Goal: Task Accomplishment & Management: Manage account settings

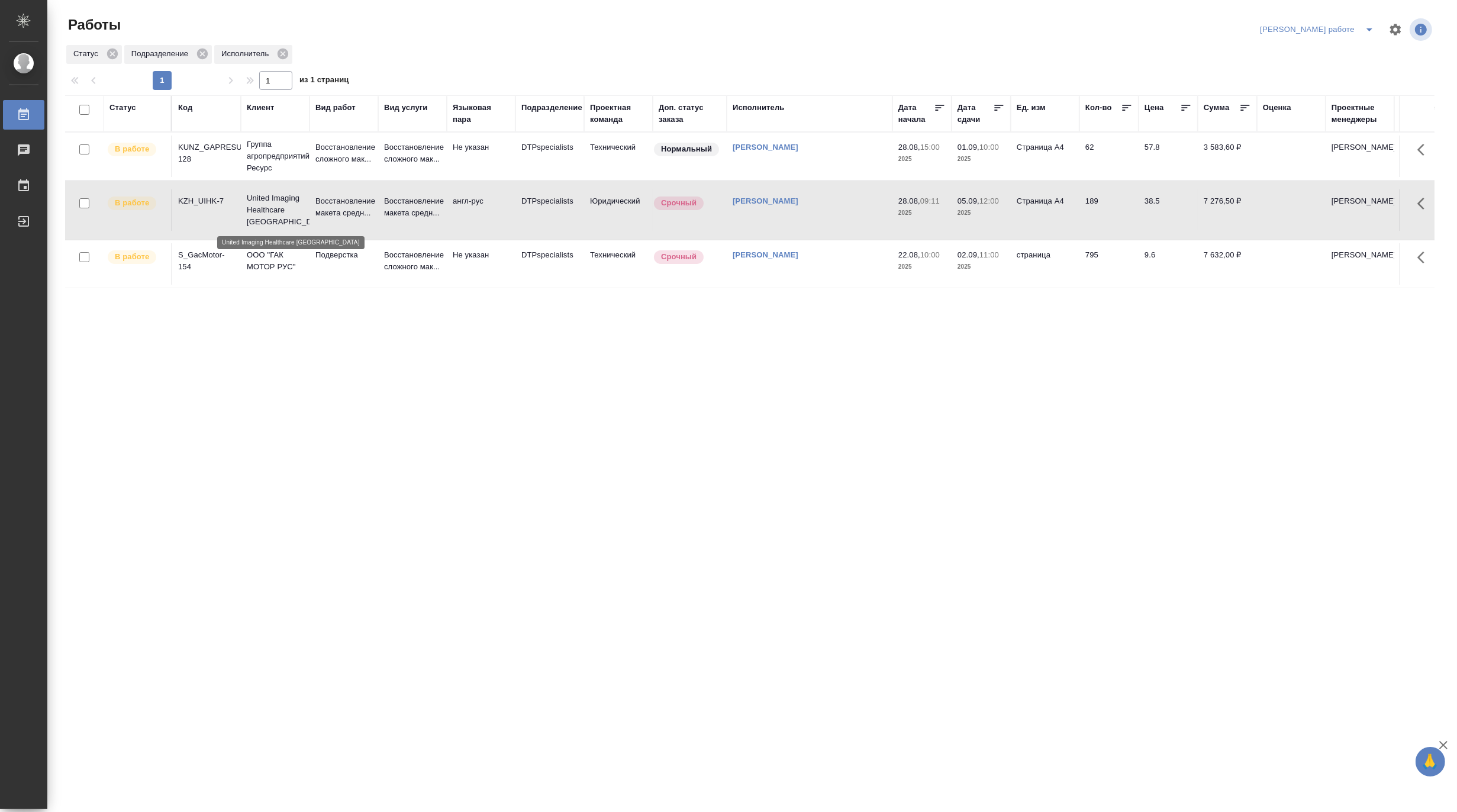
click at [272, 213] on p "United Imaging Healthcare Kazakhstan" at bounding box center [275, 210] width 57 height 36
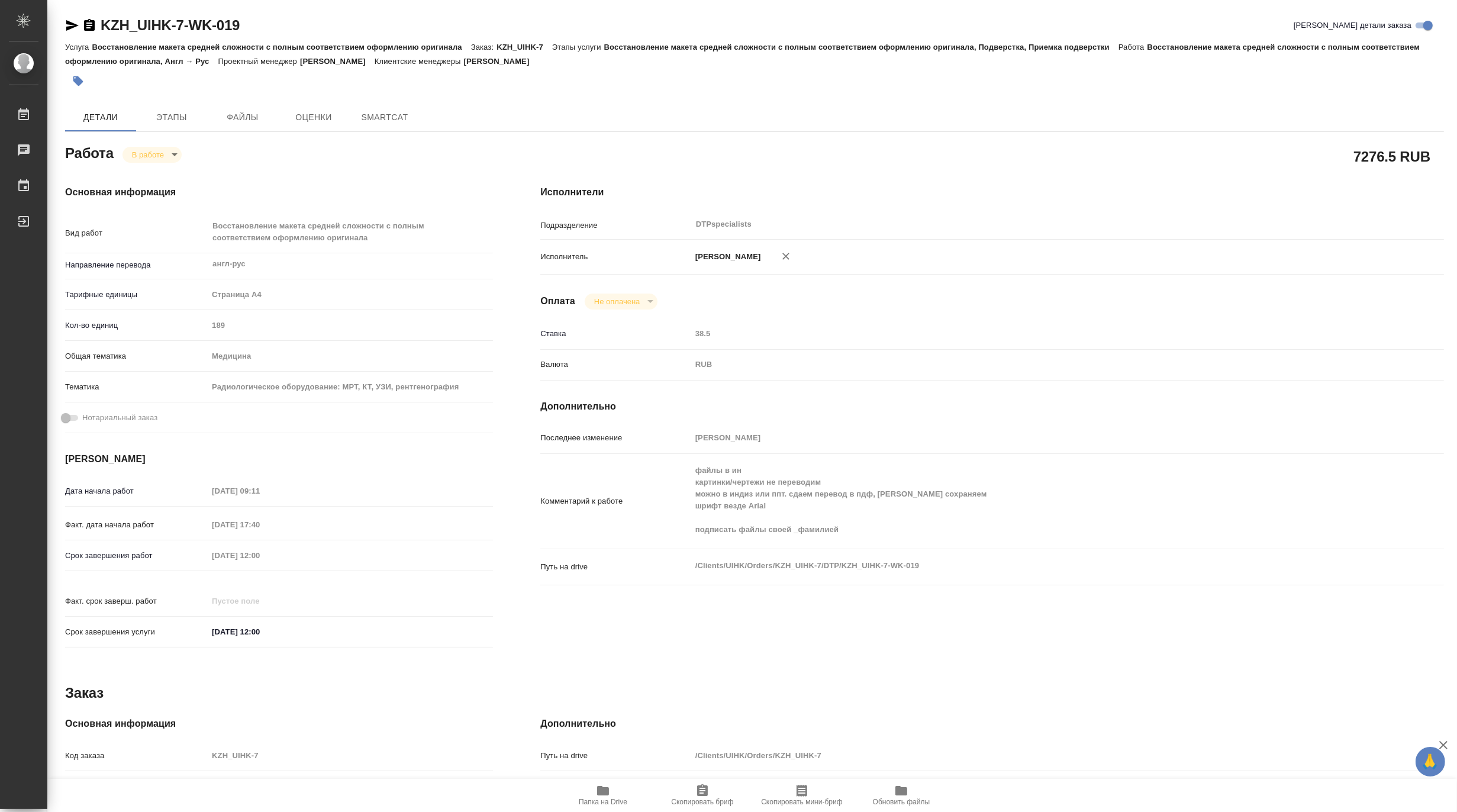
type textarea "x"
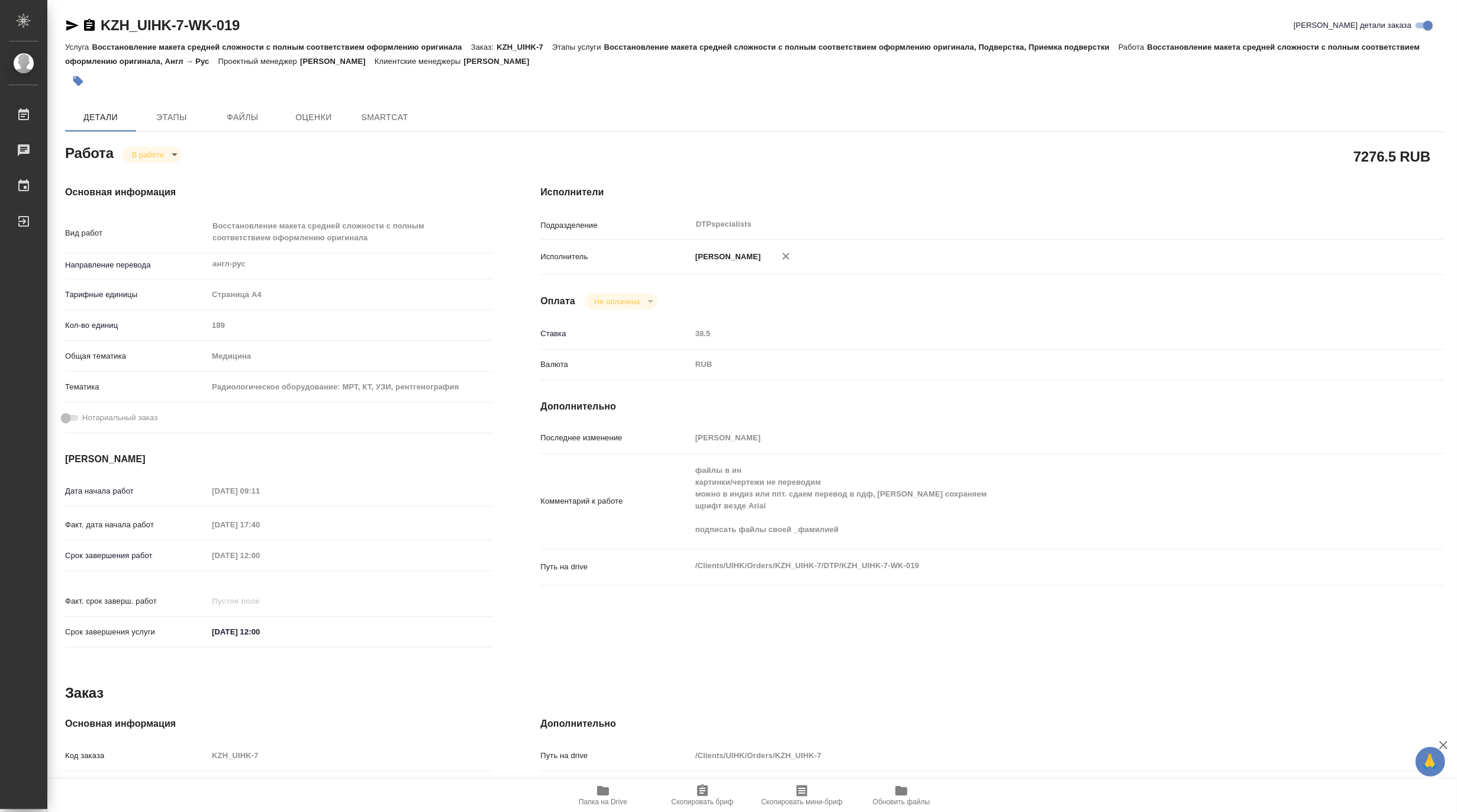
type textarea "x"
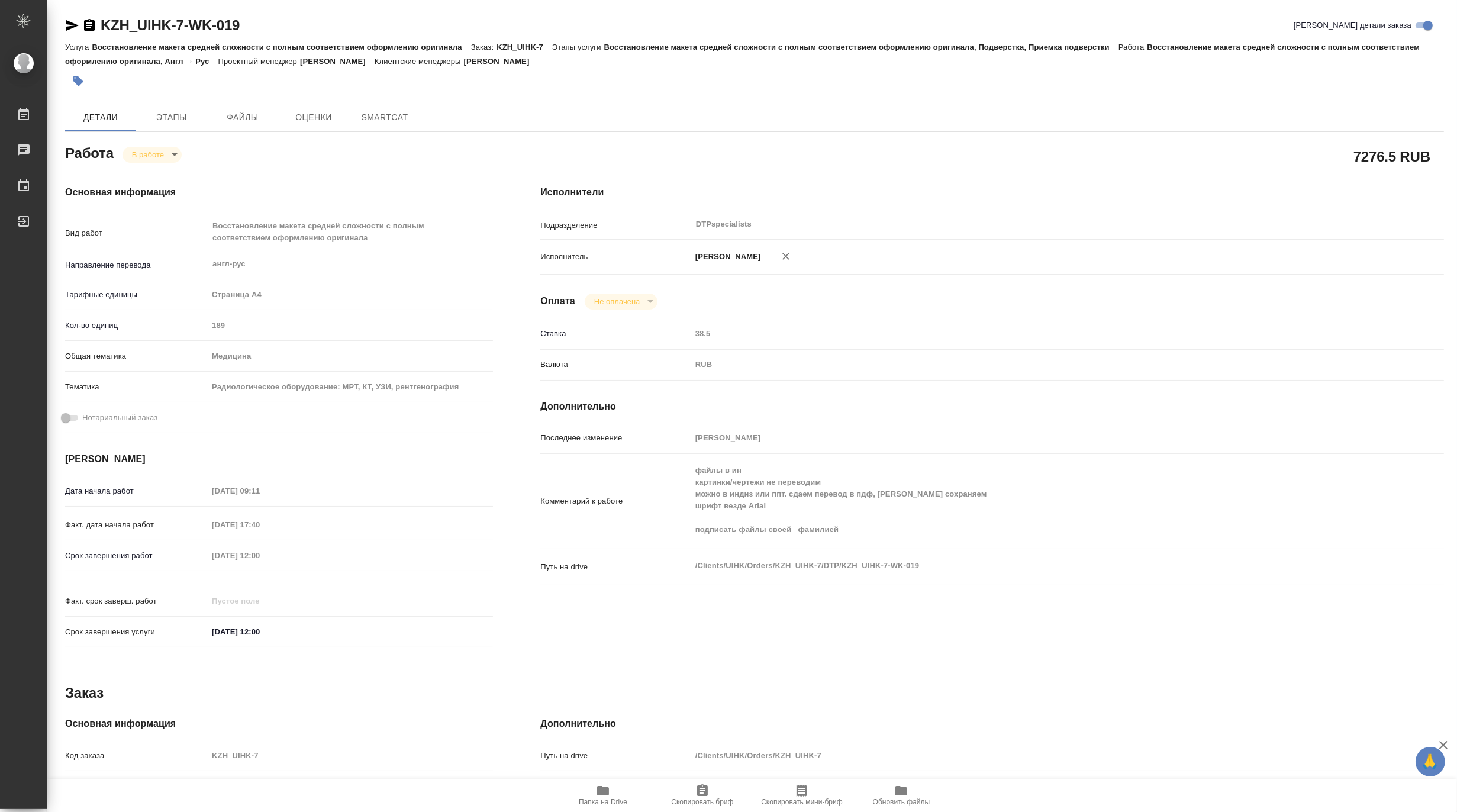
type textarea "x"
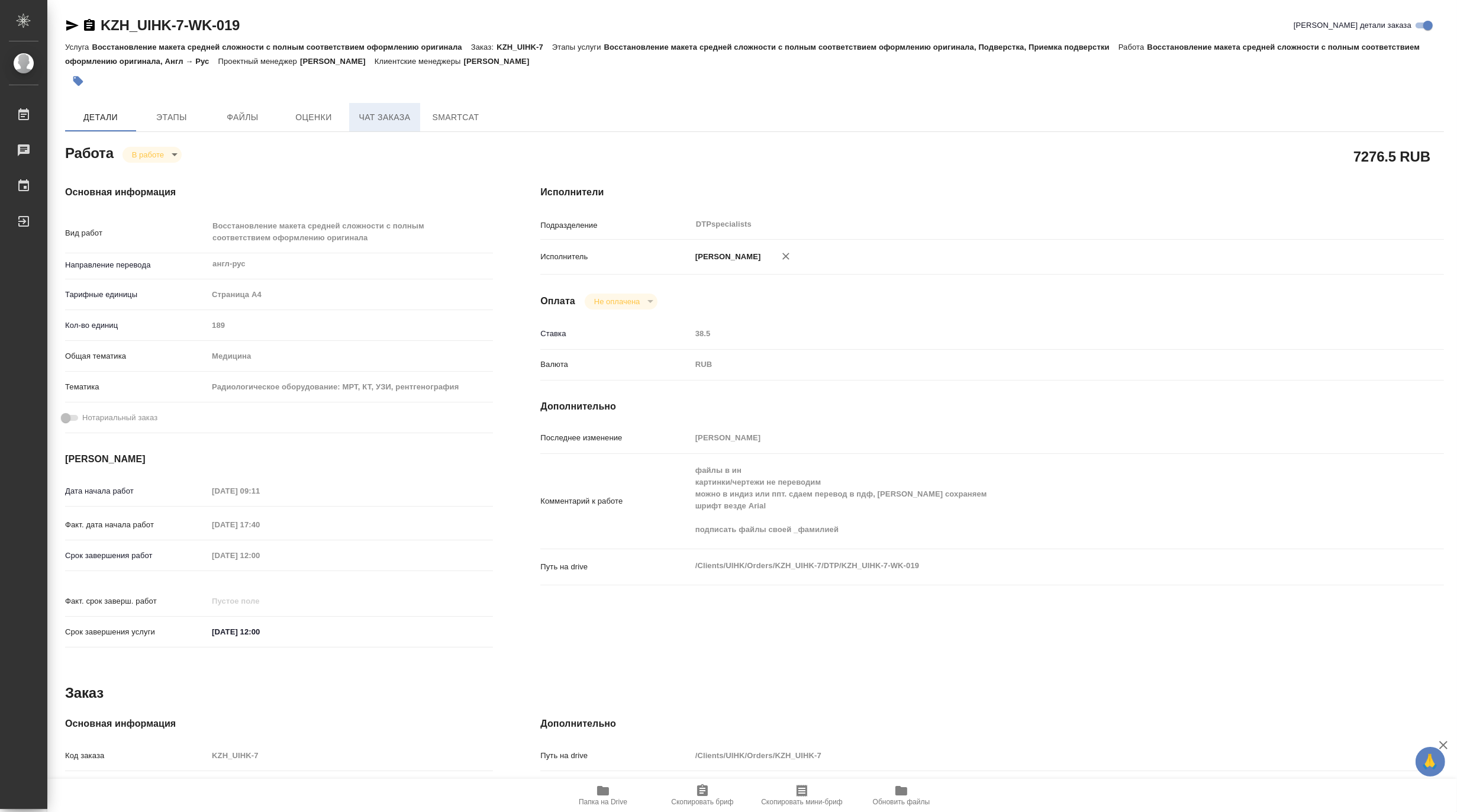
type textarea "x"
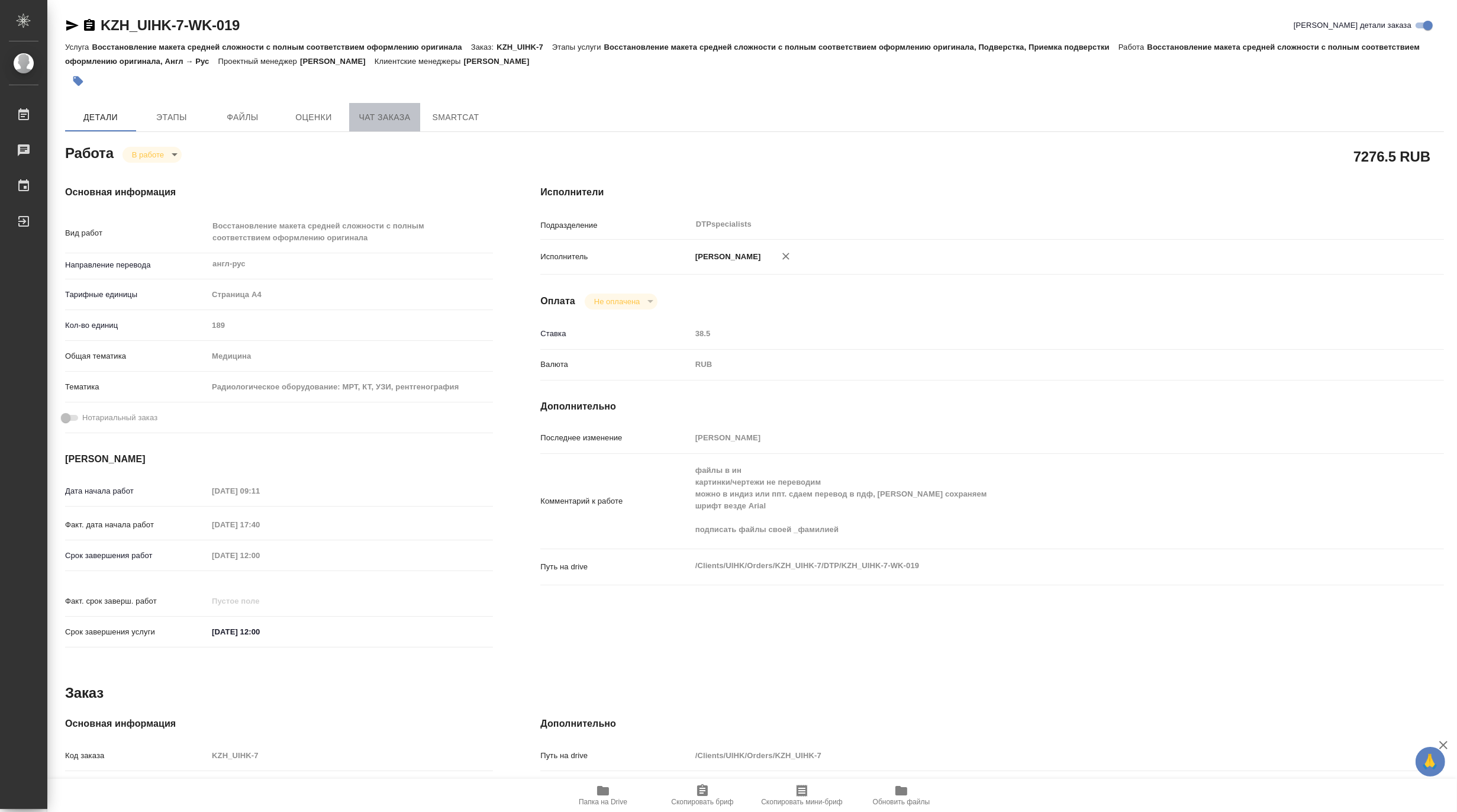
click at [382, 121] on span "Чат заказа" at bounding box center [385, 118] width 57 height 15
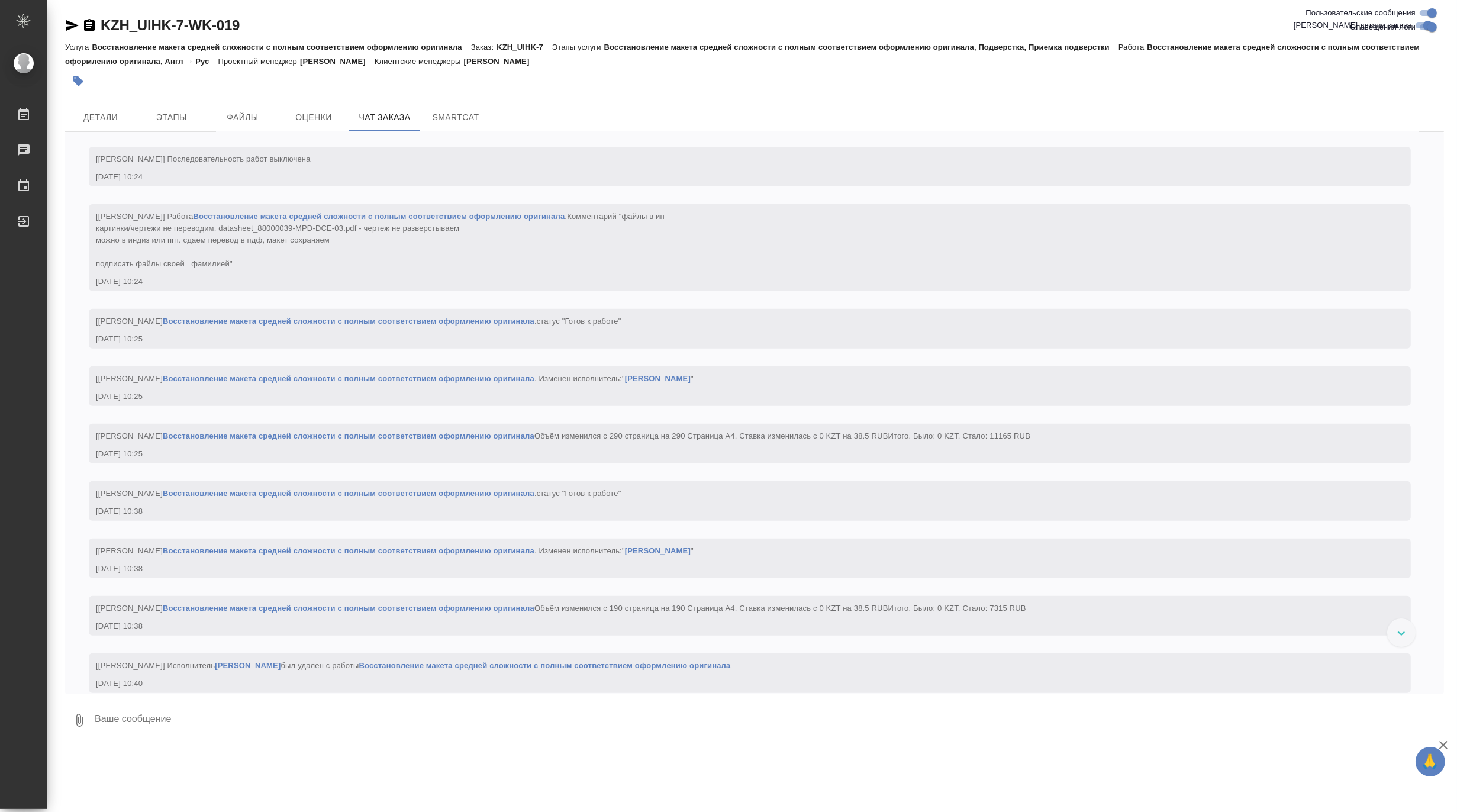
scroll to position [7275, 0]
